Goal: Transaction & Acquisition: Obtain resource

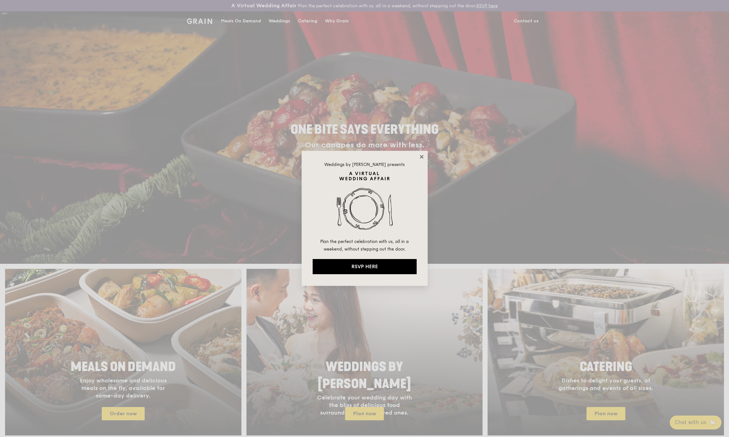
click at [422, 155] on icon at bounding box center [422, 157] width 6 height 6
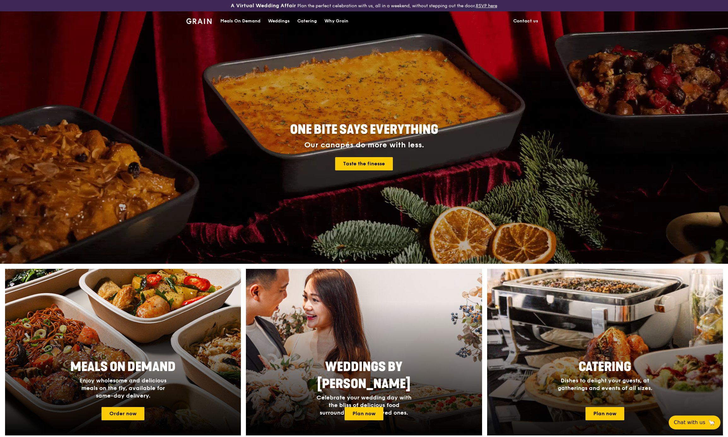
click at [601, 367] on span "Catering" at bounding box center [605, 366] width 53 height 15
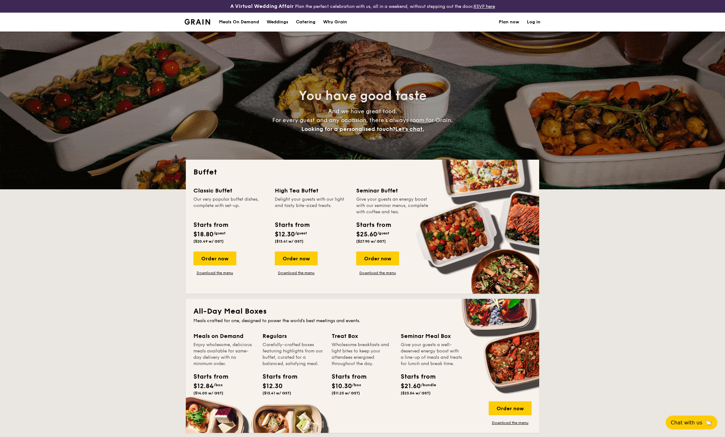
select select
click at [305, 22] on h1 "Catering" at bounding box center [306, 22] width 20 height 19
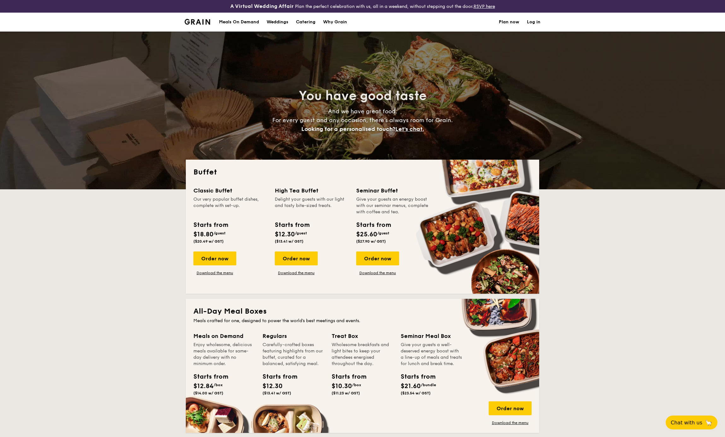
click at [196, 22] on img at bounding box center [197, 22] width 26 height 6
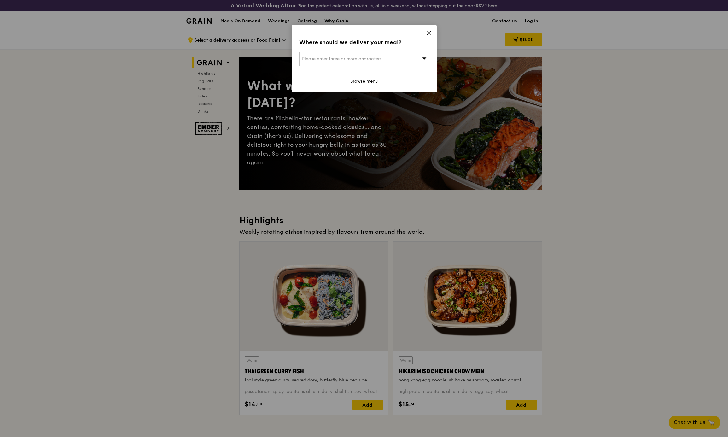
click at [427, 32] on icon at bounding box center [429, 33] width 4 height 4
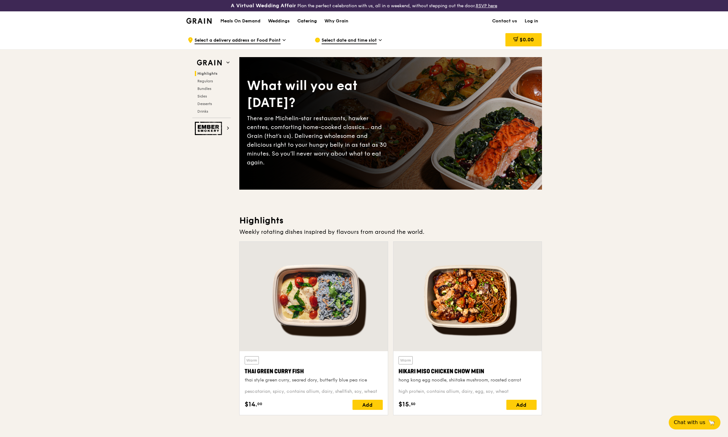
click at [301, 20] on div "Catering" at bounding box center [307, 21] width 20 height 19
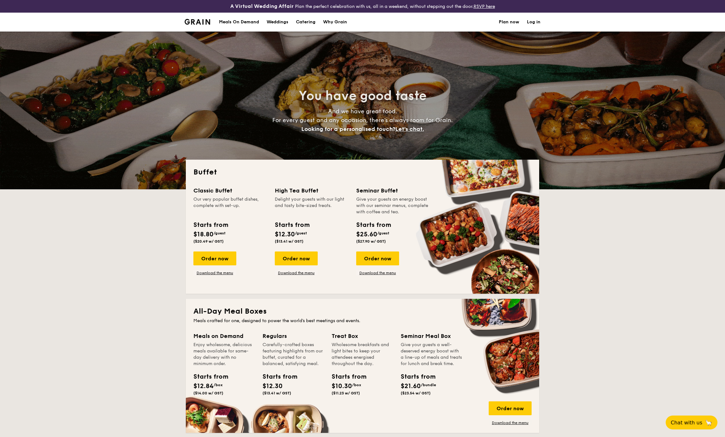
select select
click at [221, 272] on link "Download the menu" at bounding box center [214, 272] width 43 height 5
